Goal: Obtain resource: Obtain resource

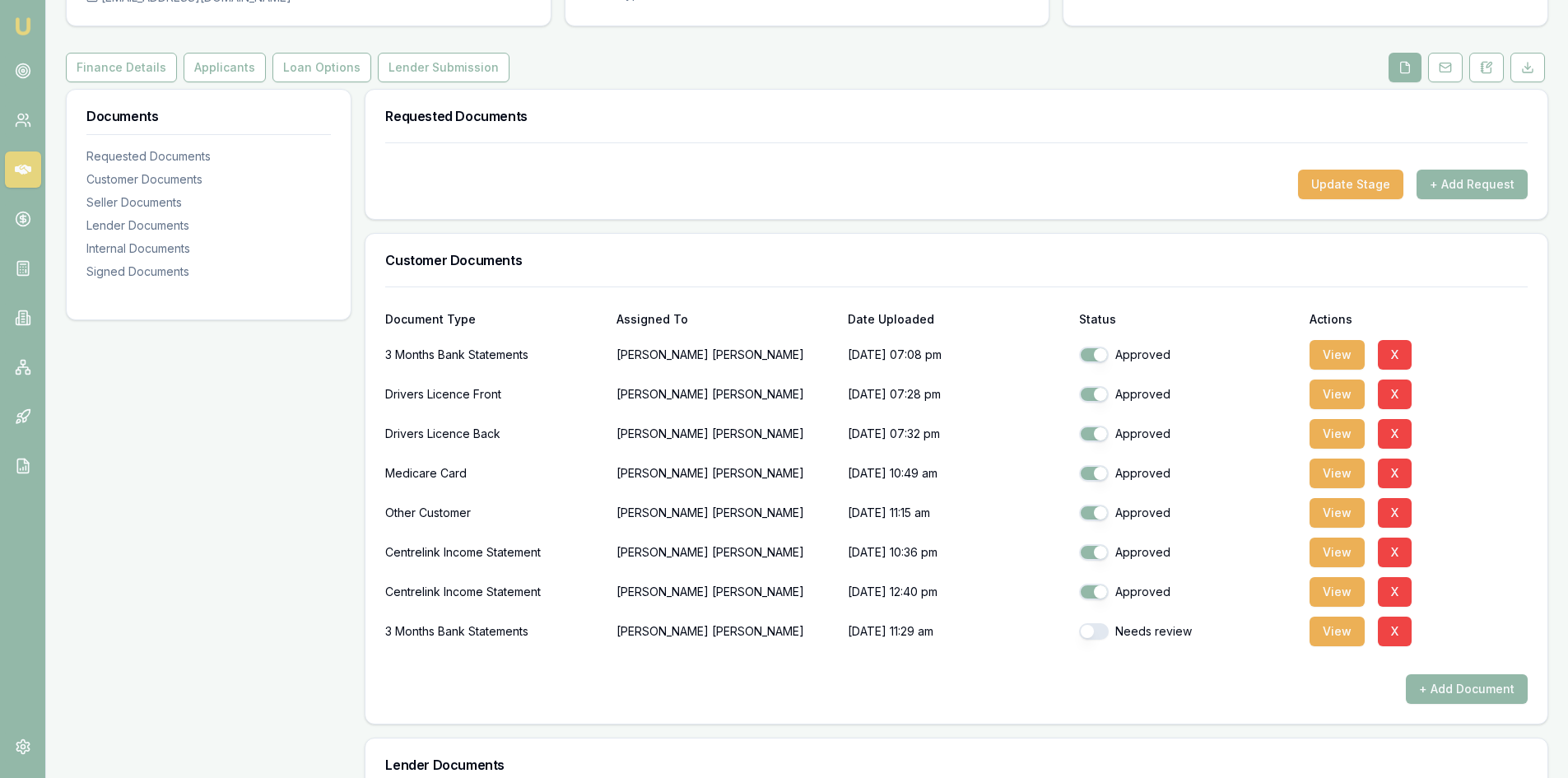
scroll to position [329, 0]
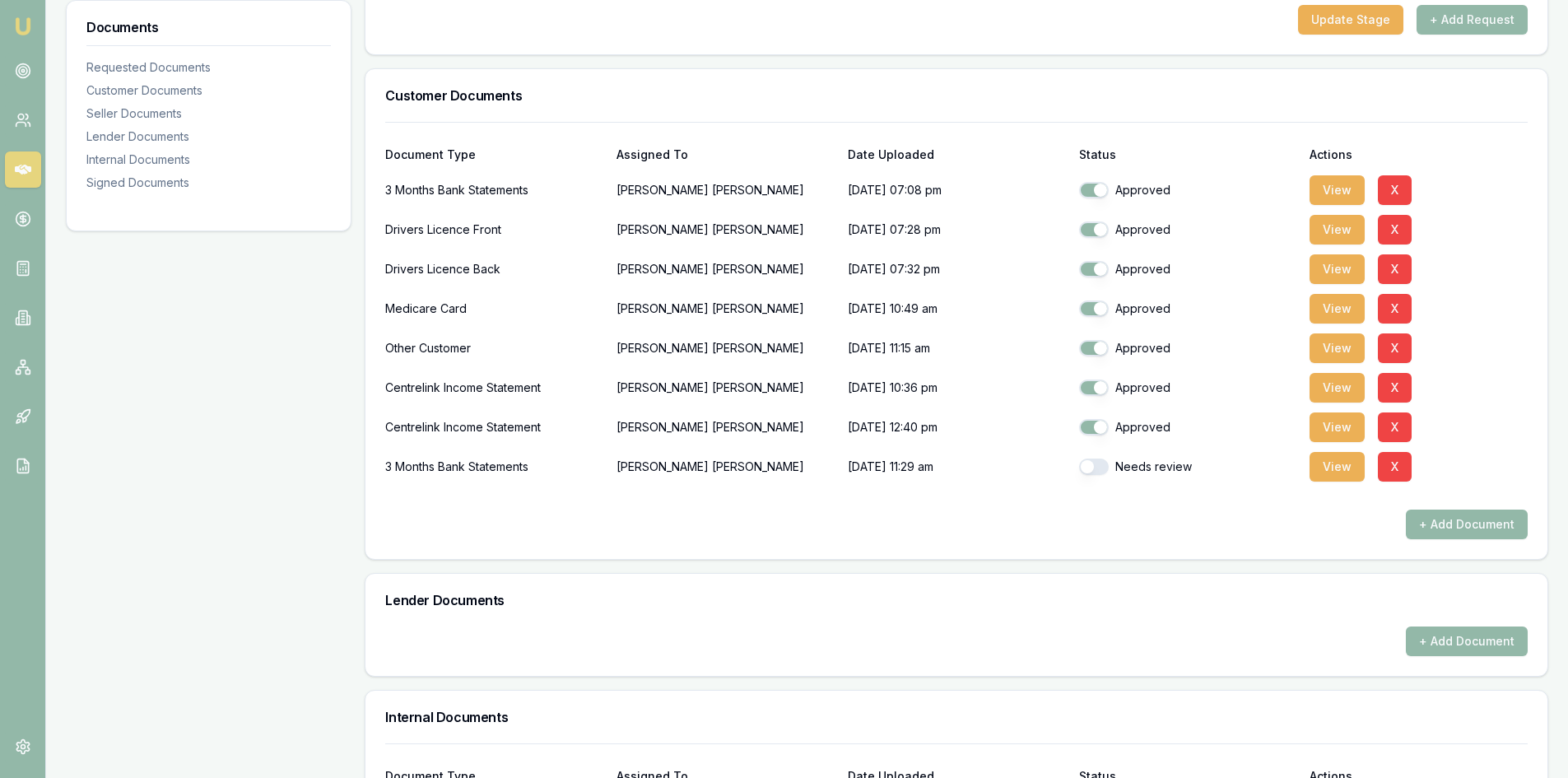
click at [1097, 470] on button "button" at bounding box center [1094, 467] width 30 height 16
checkbox input "true"
click at [1317, 471] on button "View" at bounding box center [1338, 467] width 55 height 30
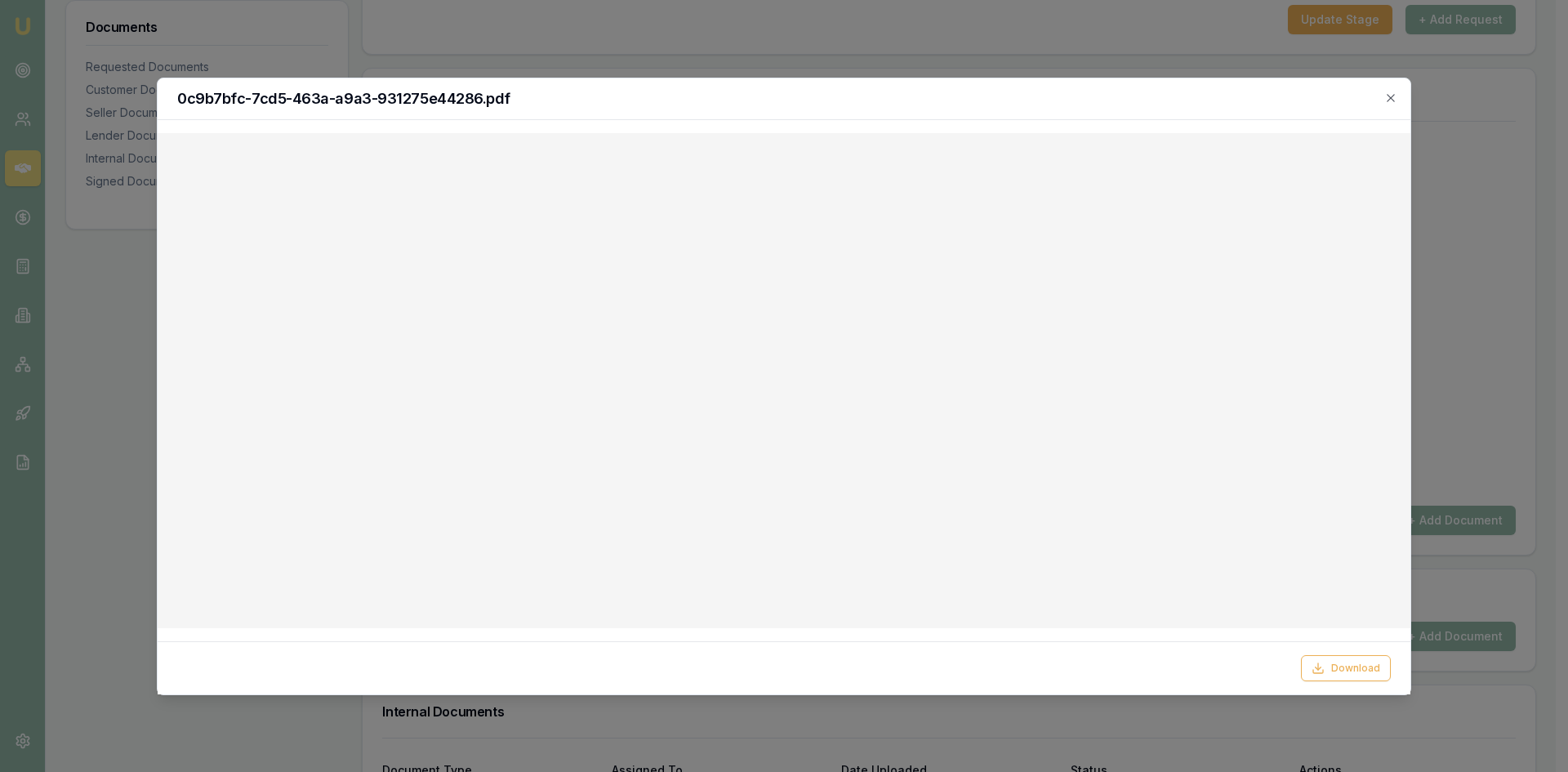
click at [1392, 90] on div "0c9b7bfc-7cd5-463a-a9a3-931275e44286.pdf" at bounding box center [784, 99] width 1253 height 42
click at [1390, 96] on icon "button" at bounding box center [1390, 97] width 8 height 8
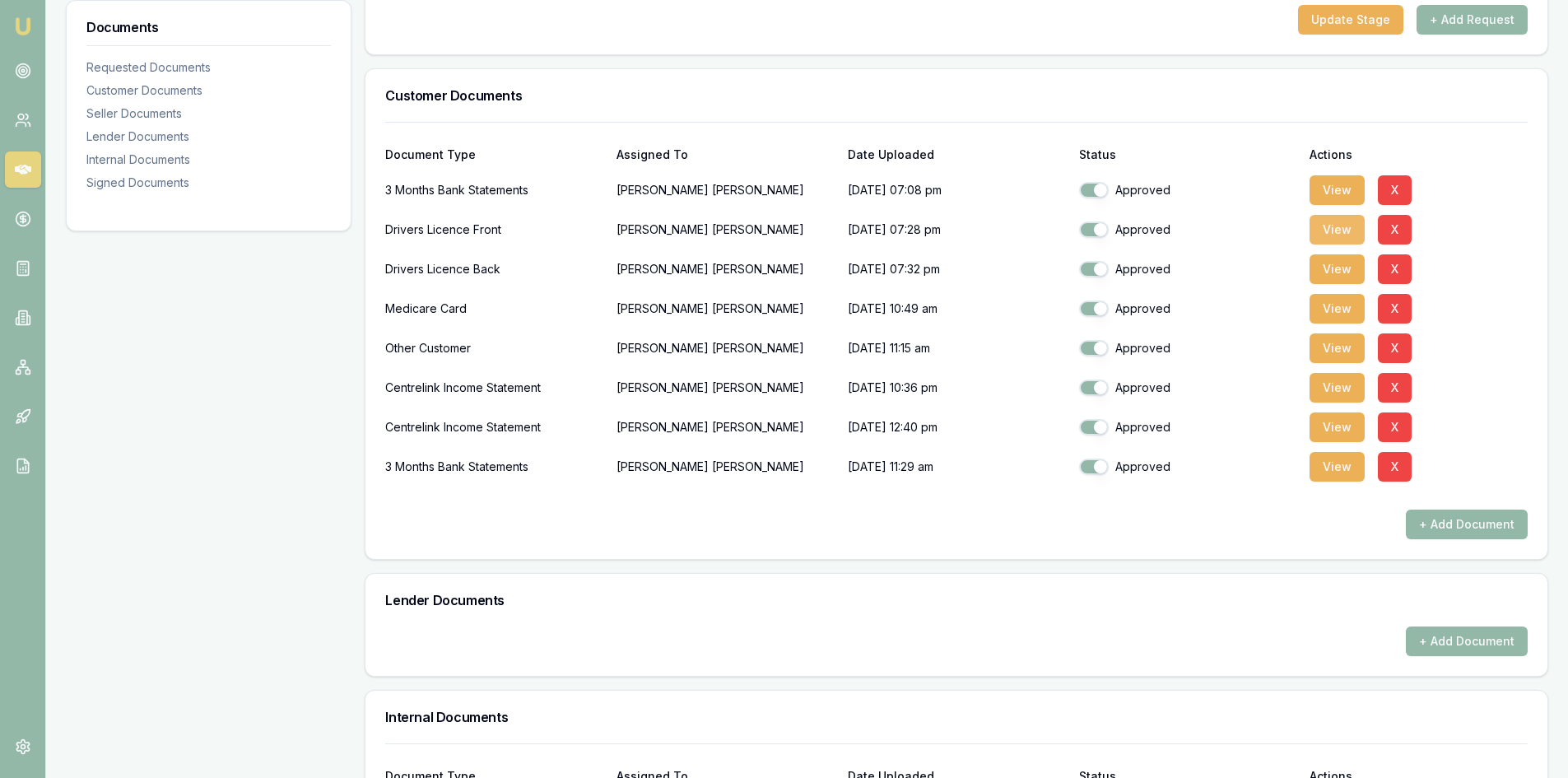
click at [1348, 232] on button "View" at bounding box center [1338, 229] width 55 height 30
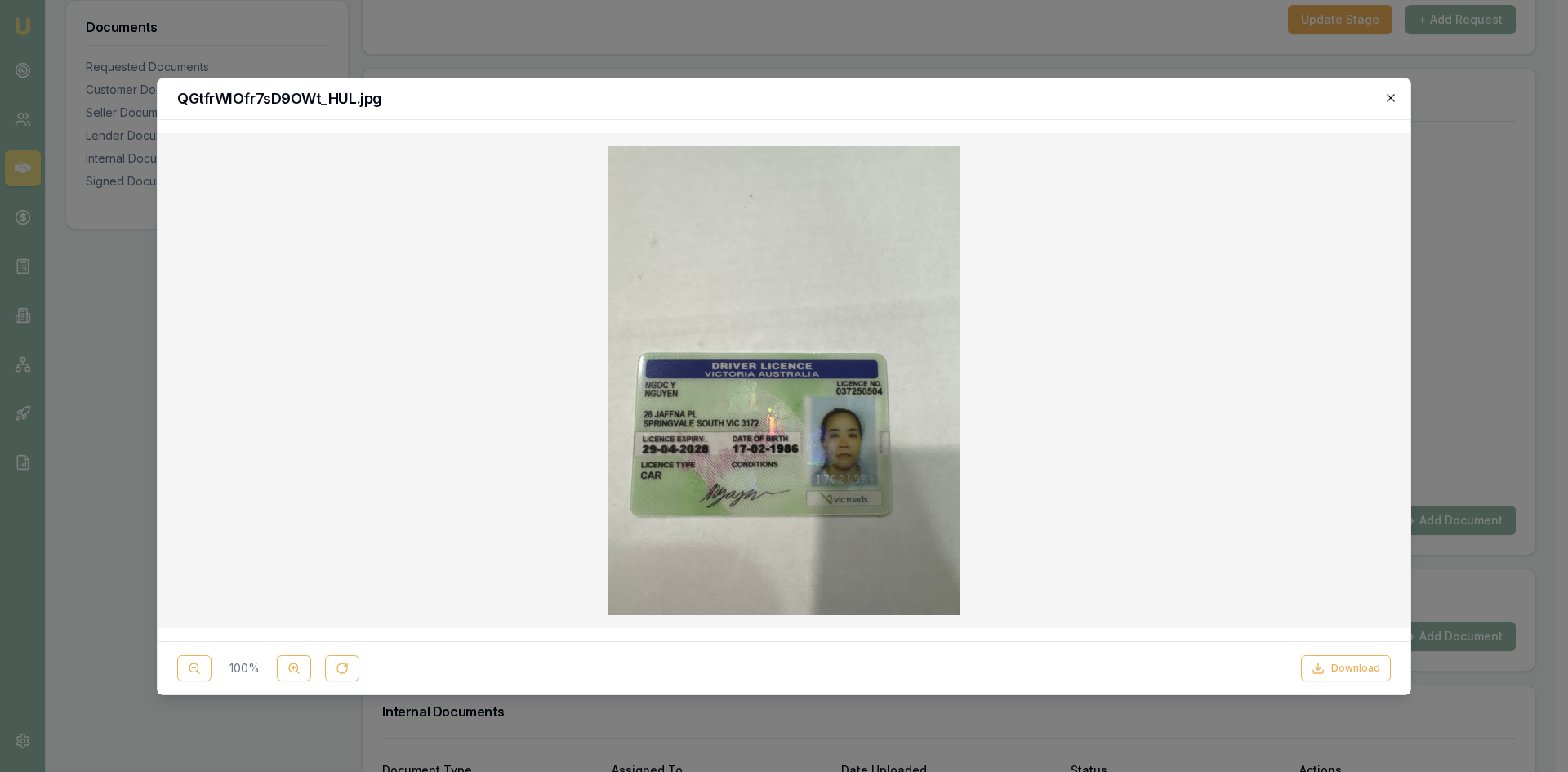
click at [1389, 99] on icon "button" at bounding box center [1390, 97] width 8 height 8
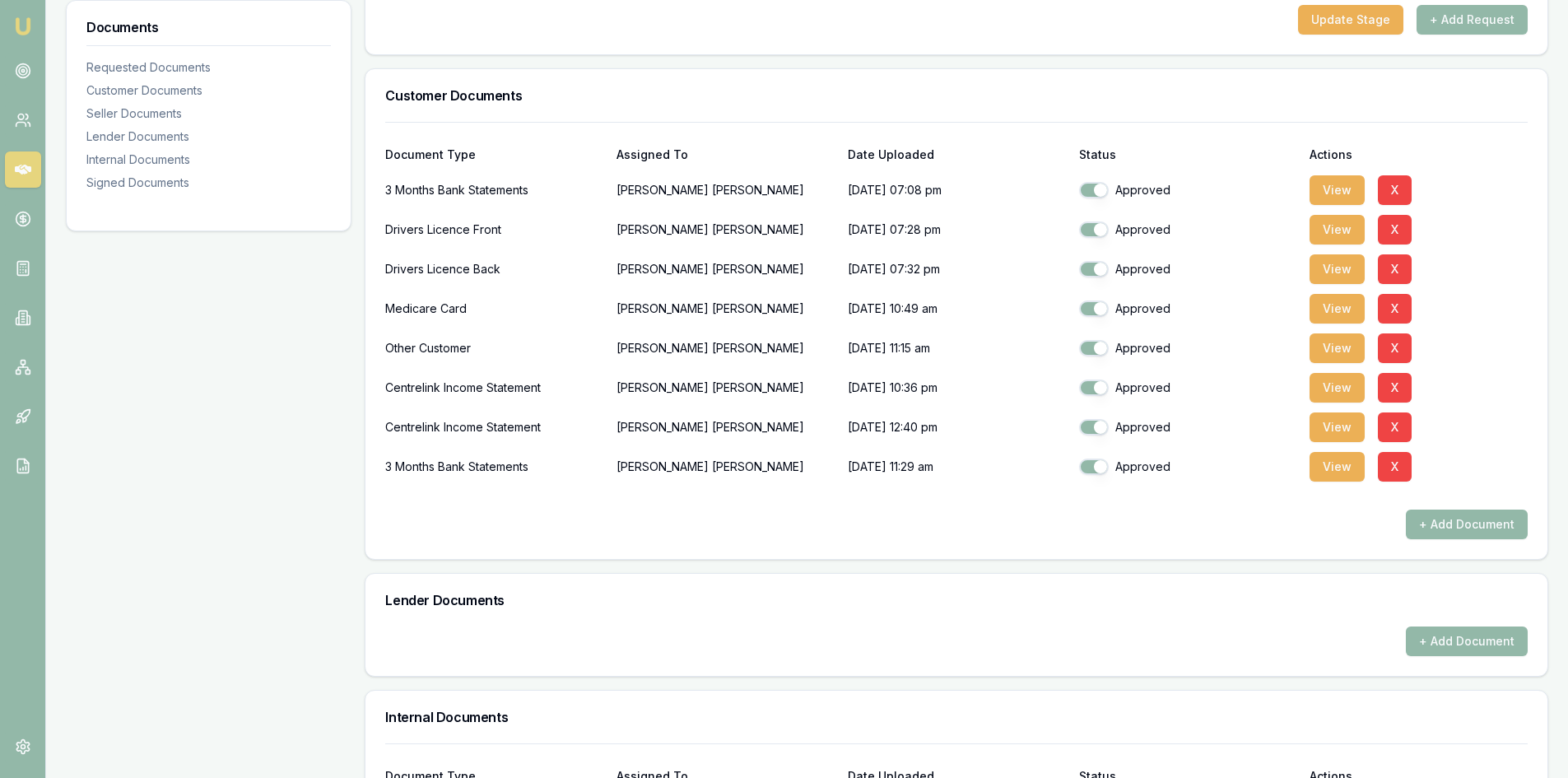
scroll to position [165, 0]
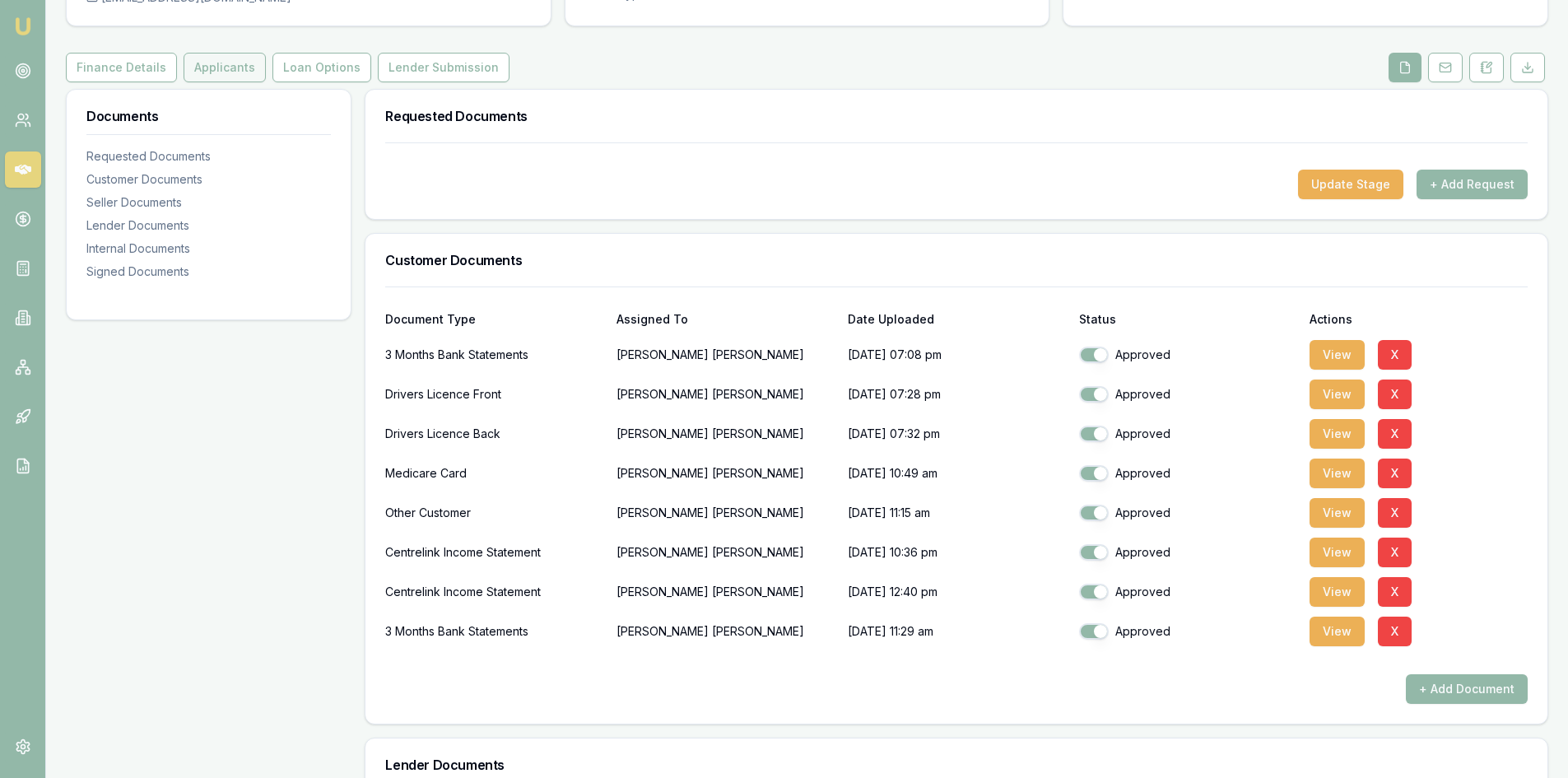
click at [209, 64] on button "Applicants" at bounding box center [225, 67] width 82 height 30
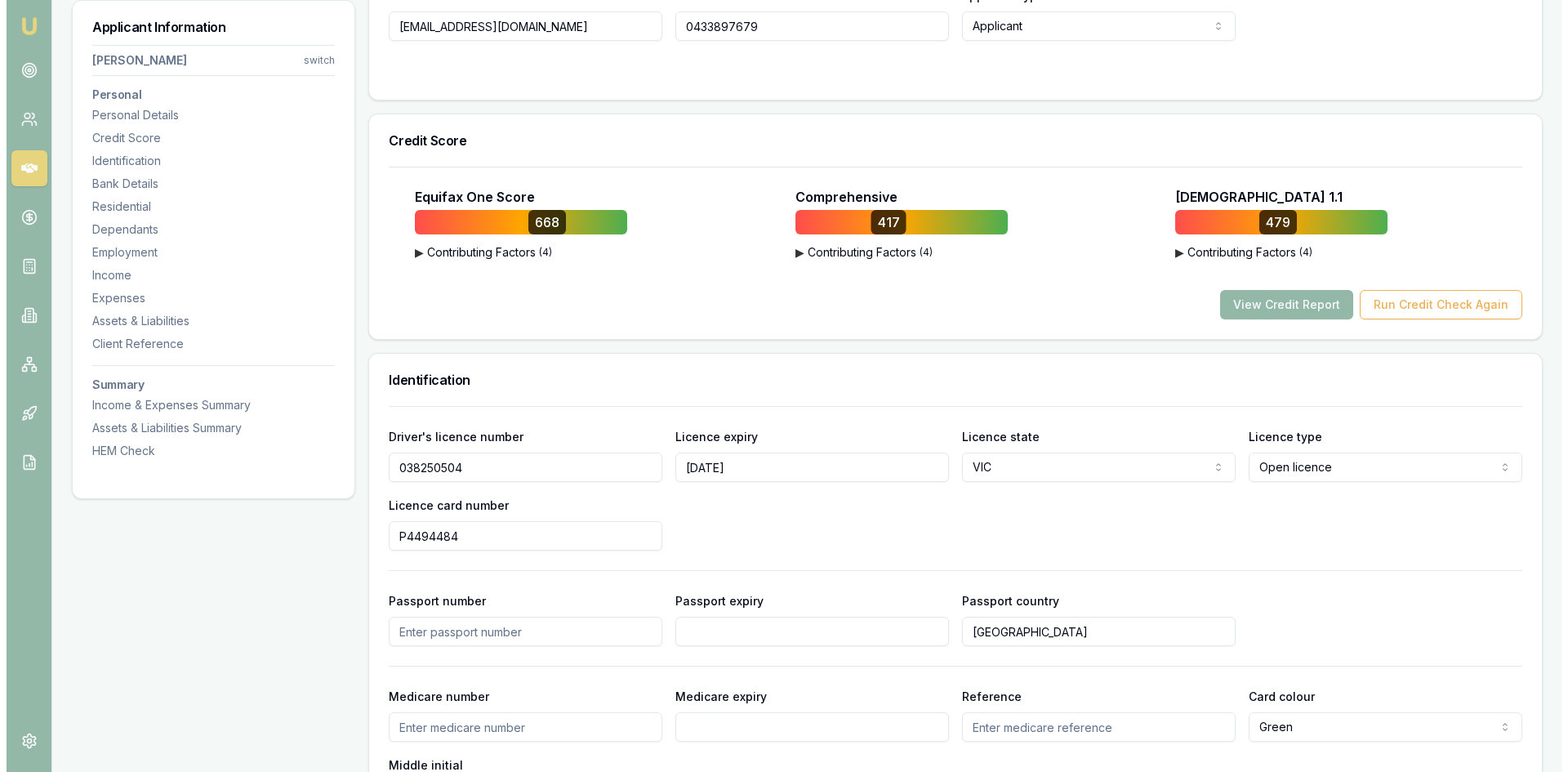
scroll to position [245, 0]
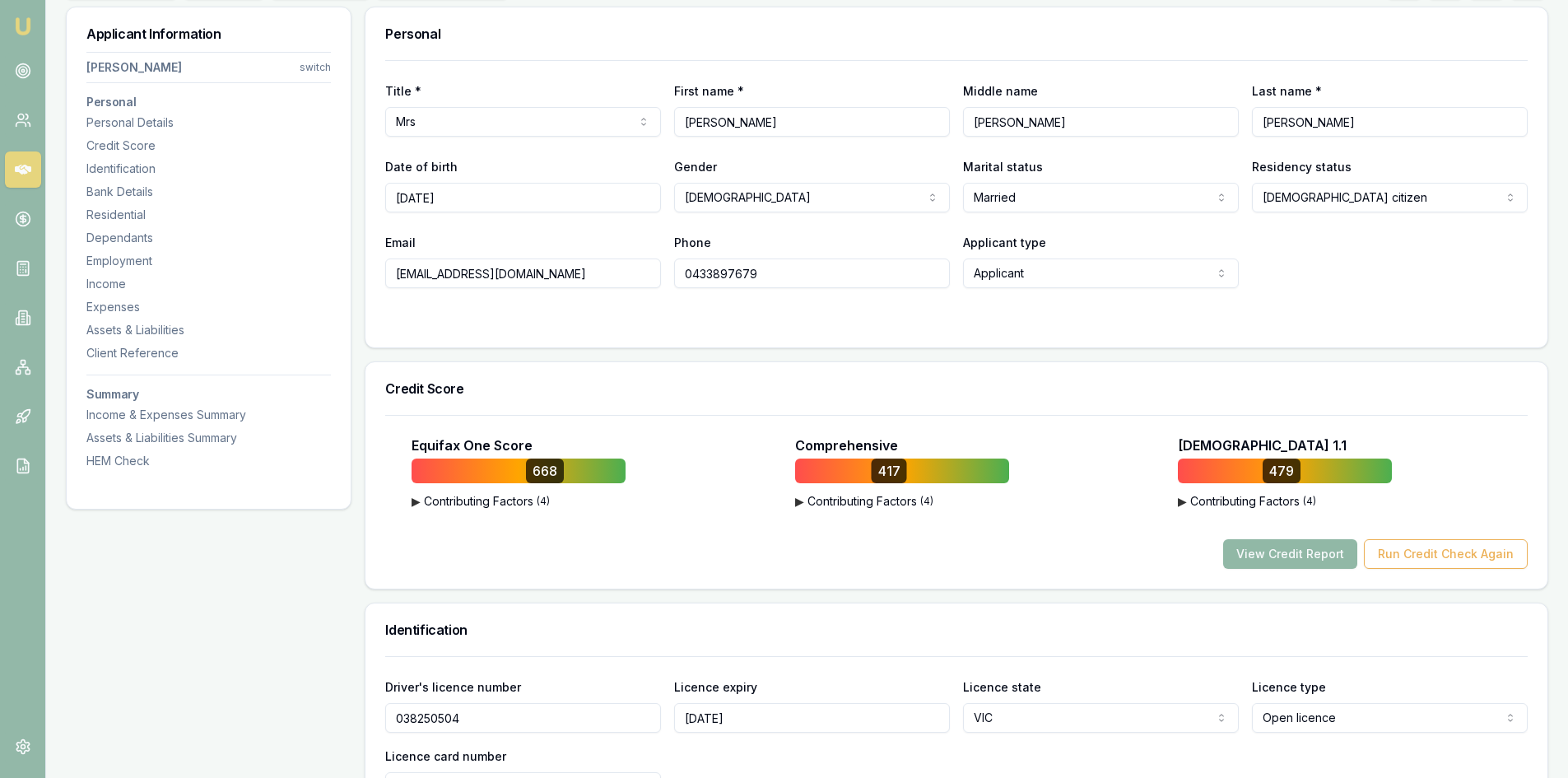
click at [1308, 557] on button "View Credit Report" at bounding box center [1290, 553] width 134 height 30
